Goal: Find specific page/section: Find specific page/section

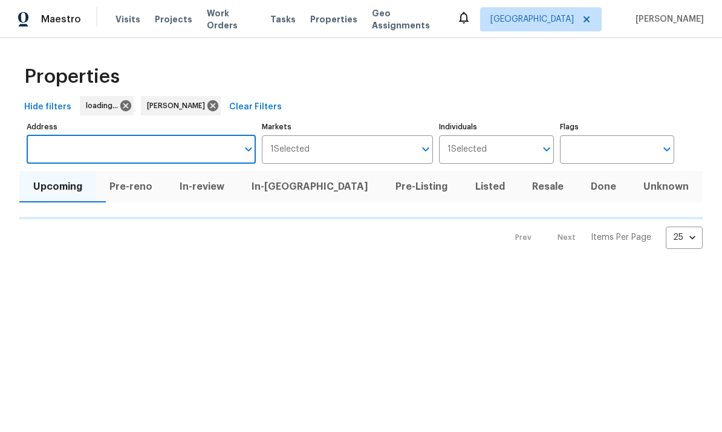
scroll to position [76, 0]
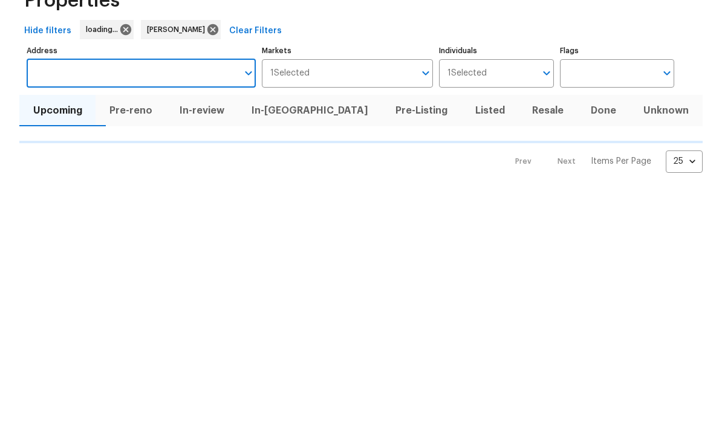
click at [135, 135] on input "Address" at bounding box center [132, 149] width 211 height 28
type input "1603 Carson white l"
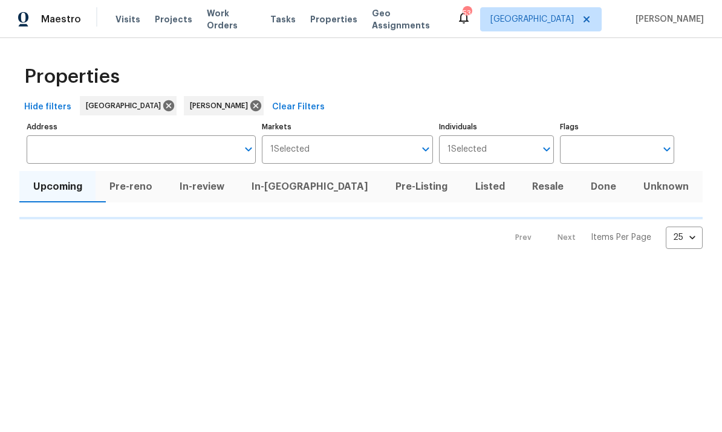
click at [151, 152] on input "Address" at bounding box center [132, 149] width 211 height 28
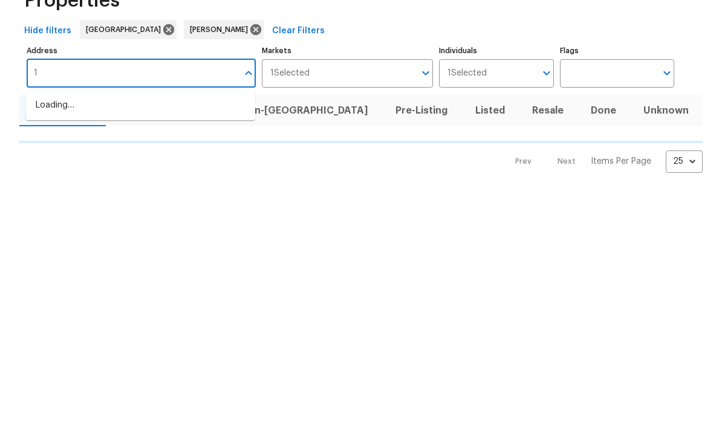
type input "16"
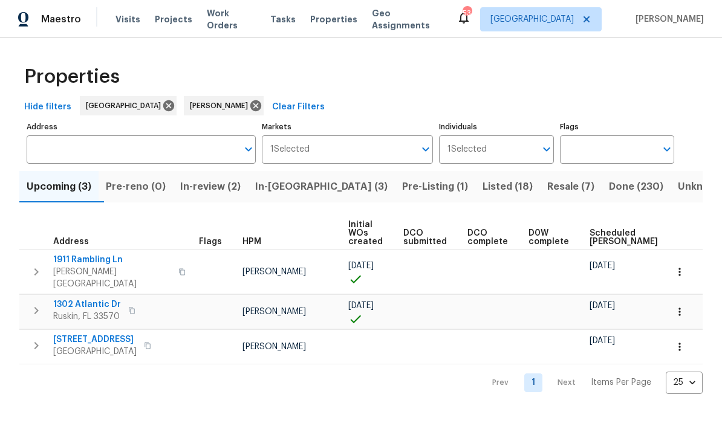
click at [132, 162] on input "Address" at bounding box center [132, 149] width 211 height 28
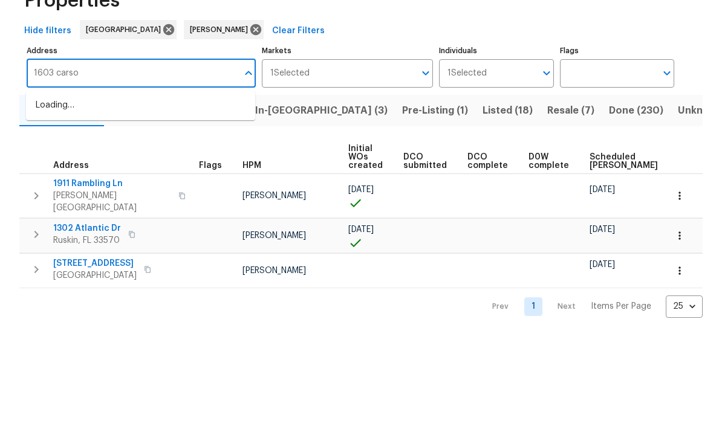
type input "1603 [PERSON_NAME]"
click at [187, 172] on li "1603 Carson White Ln Ruskin FL 33570" at bounding box center [140, 182] width 229 height 20
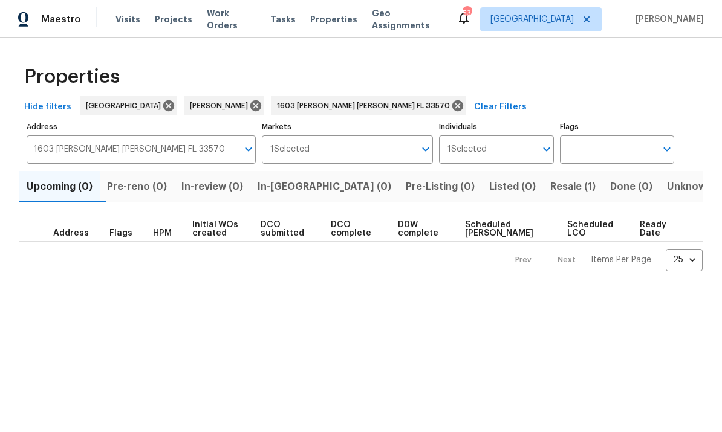
click at [550, 189] on span "Resale (1)" at bounding box center [572, 186] width 45 height 17
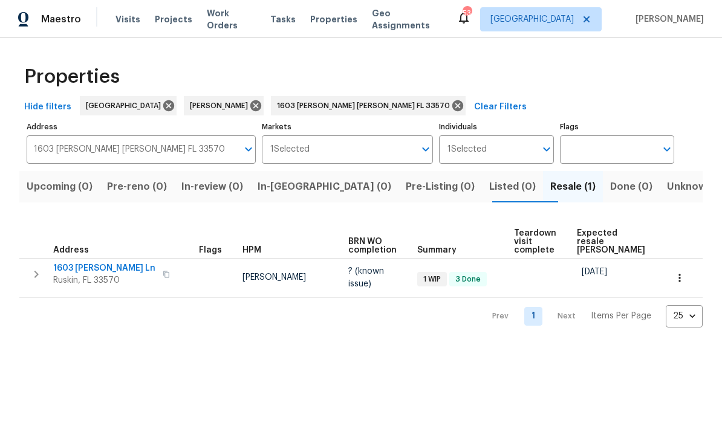
click at [115, 270] on span "1603 [PERSON_NAME] Ln" at bounding box center [104, 268] width 102 height 12
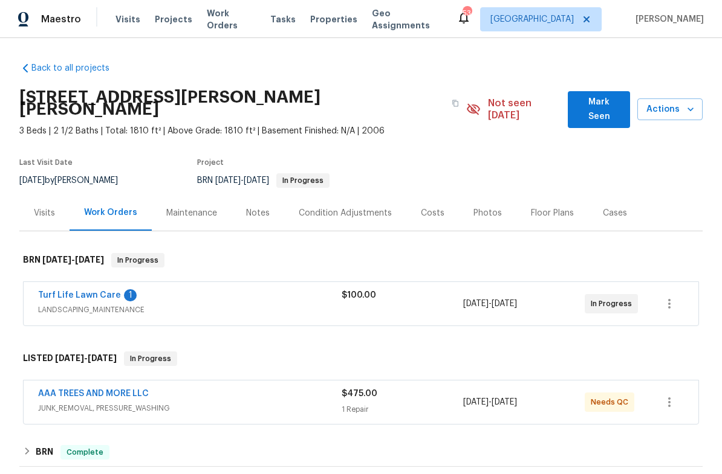
click at [48, 207] on div "Visits" at bounding box center [44, 213] width 21 height 12
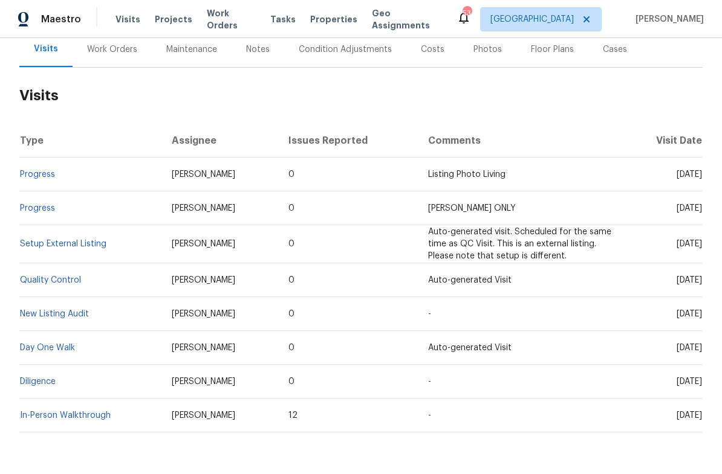
scroll to position [163, 0]
click at [86, 413] on link "In-Person Walkthrough" at bounding box center [65, 417] width 91 height 8
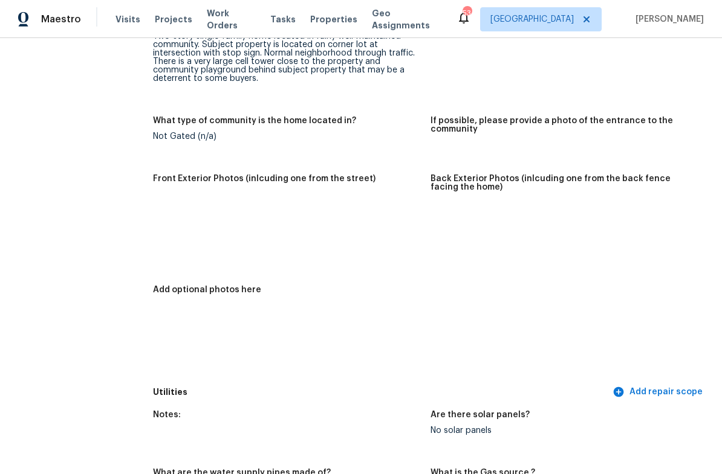
scroll to position [521, 0]
click at [296, 219] on img at bounding box center [305, 216] width 39 height 39
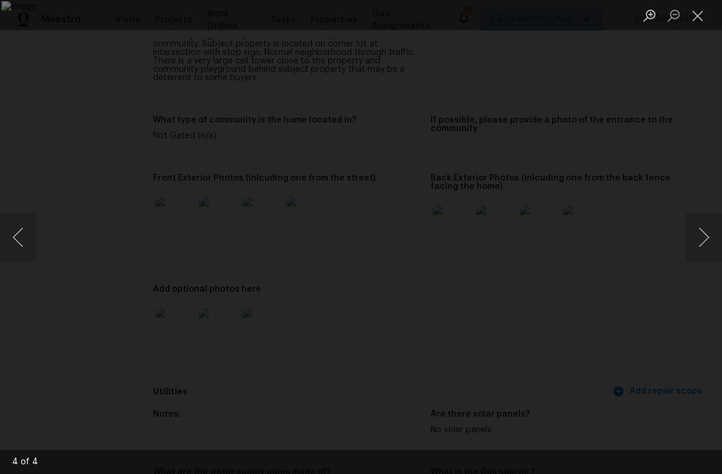
click at [23, 234] on button "Previous image" at bounding box center [18, 237] width 36 height 48
click at [693, 18] on button "Close lightbox" at bounding box center [697, 15] width 24 height 21
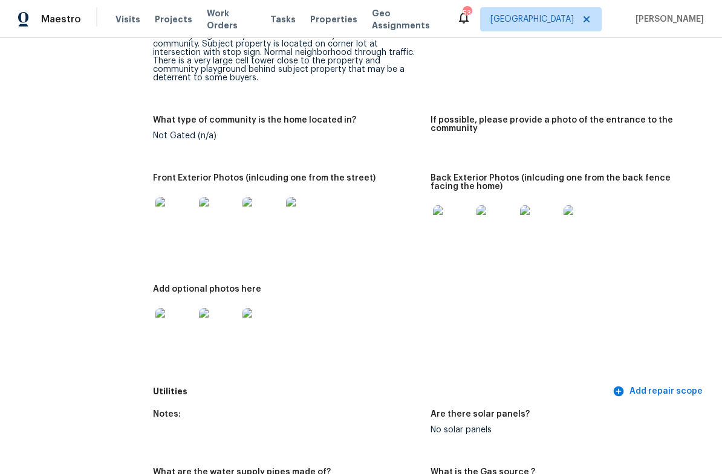
click at [171, 213] on img at bounding box center [174, 216] width 39 height 39
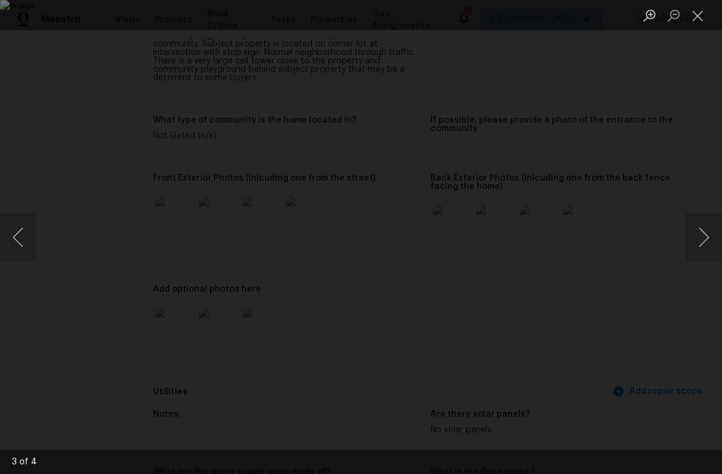
click at [704, 238] on button "Next image" at bounding box center [703, 237] width 36 height 48
click at [707, 242] on button "Next image" at bounding box center [703, 237] width 36 height 48
click at [707, 233] on button "Next image" at bounding box center [703, 237] width 36 height 48
click at [704, 235] on button "Next image" at bounding box center [703, 237] width 36 height 48
click at [711, 238] on button "Next image" at bounding box center [703, 237] width 36 height 48
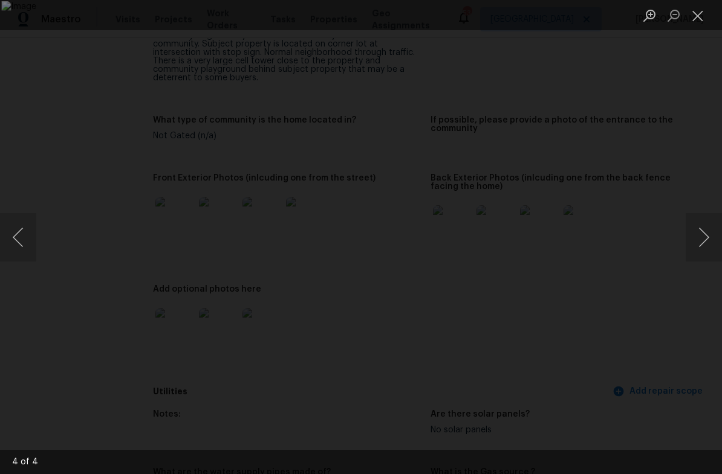
click at [696, 16] on button "Close lightbox" at bounding box center [697, 15] width 24 height 21
